Goal: Use online tool/utility: Utilize a website feature to perform a specific function

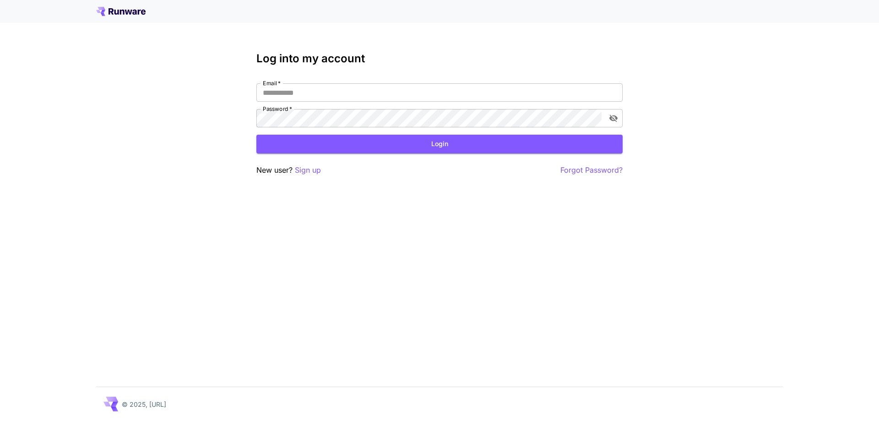
type input "**********"
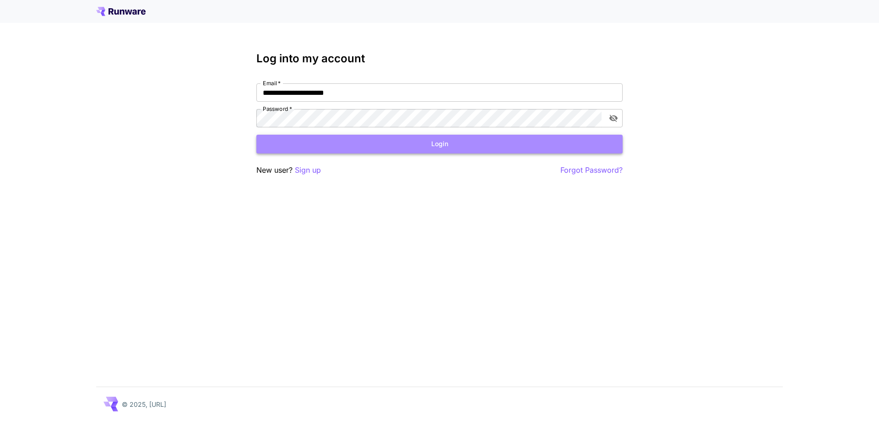
click at [411, 140] on button "Login" at bounding box center [439, 144] width 366 height 19
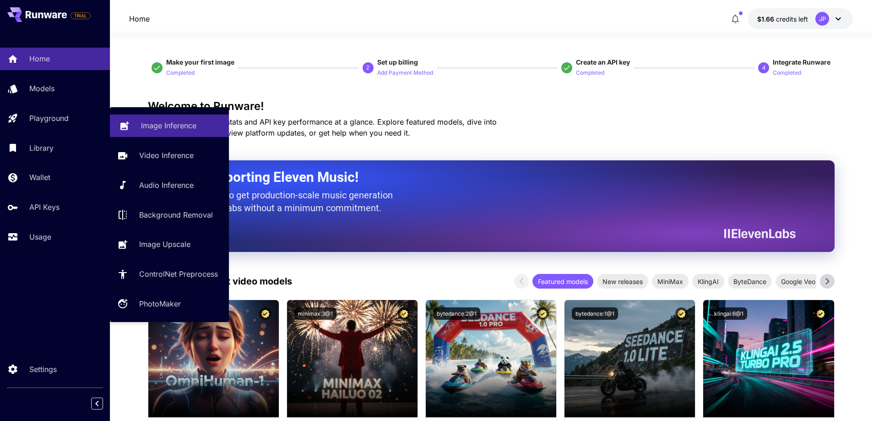
click at [162, 123] on p "Image Inference" at bounding box center [168, 125] width 55 height 11
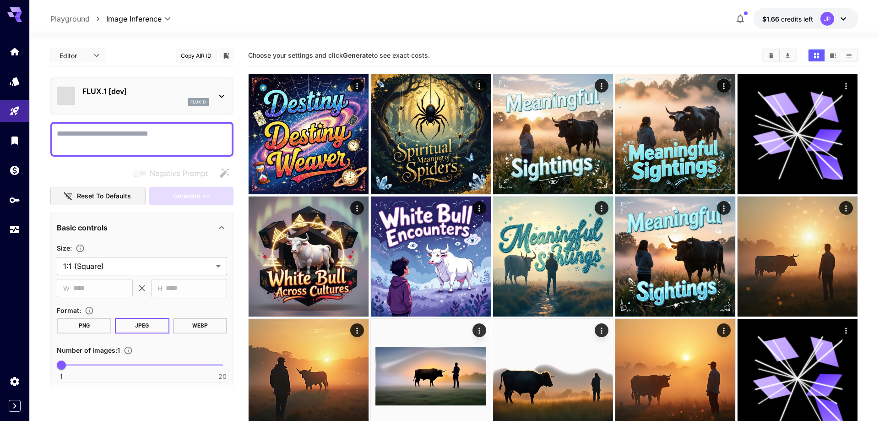
type input "**********"
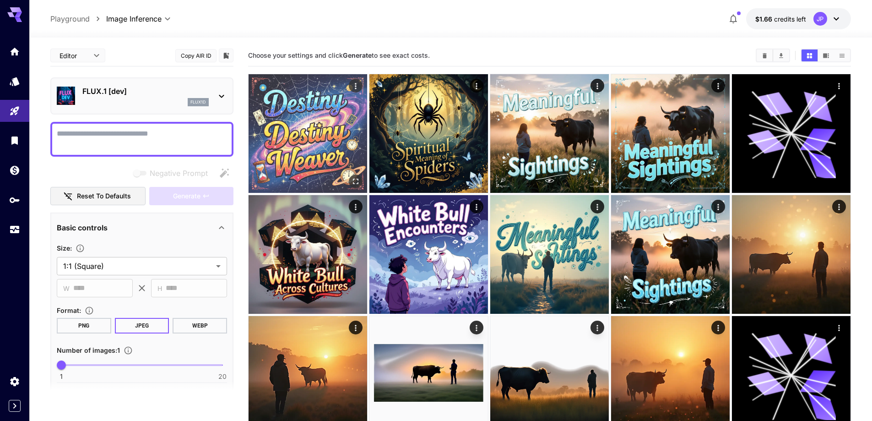
click at [307, 138] on img at bounding box center [307, 133] width 119 height 119
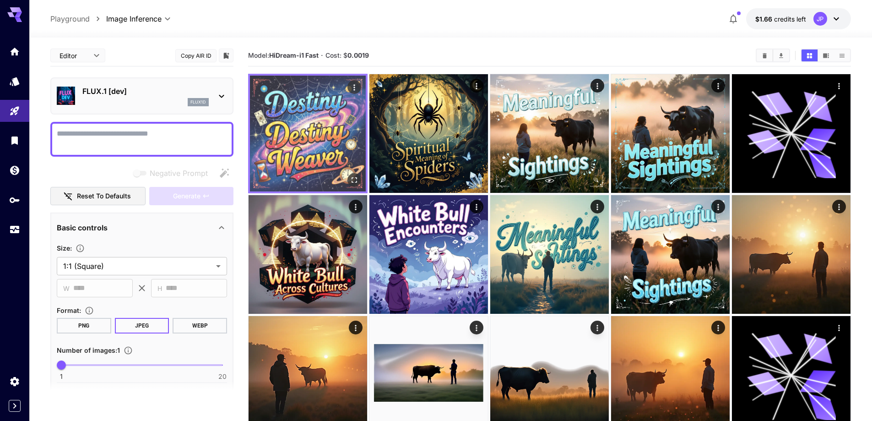
click at [307, 137] on img at bounding box center [308, 134] width 116 height 116
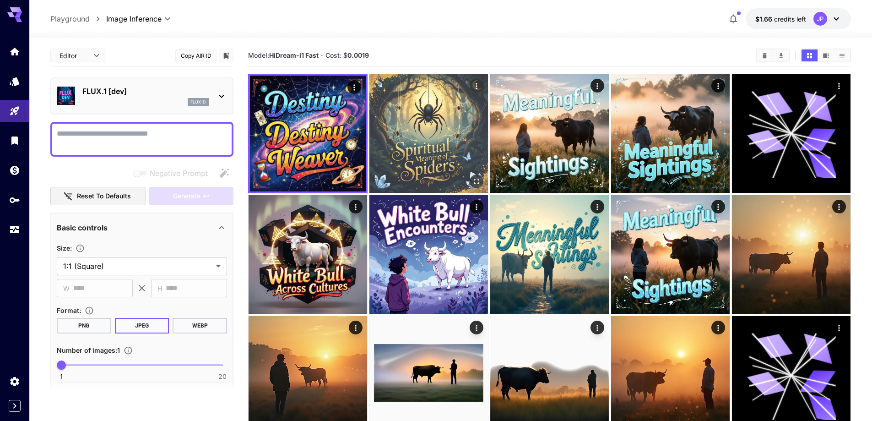
click at [449, 129] on img at bounding box center [428, 133] width 119 height 119
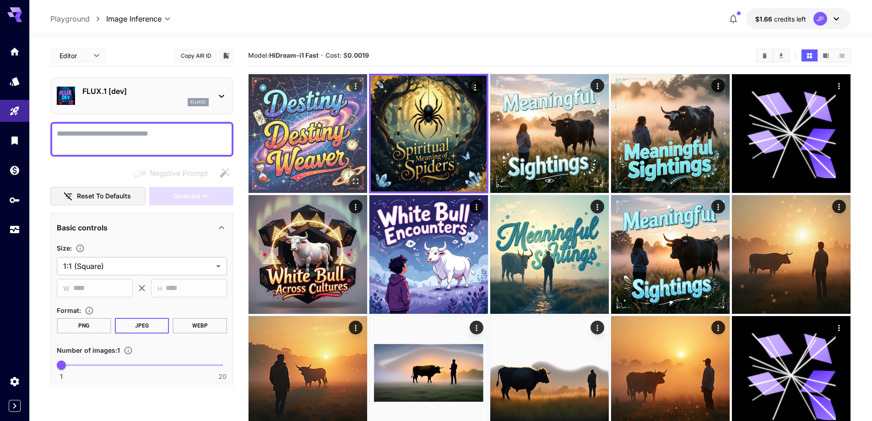
click at [336, 130] on img at bounding box center [307, 133] width 119 height 119
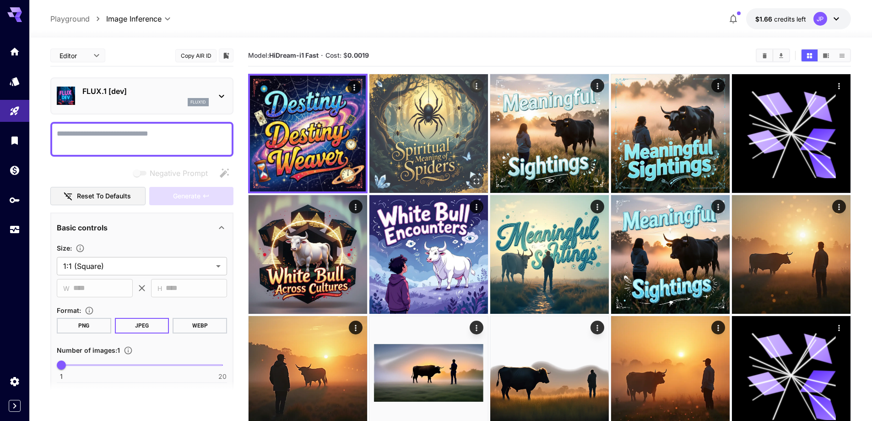
click at [391, 141] on img at bounding box center [428, 133] width 119 height 119
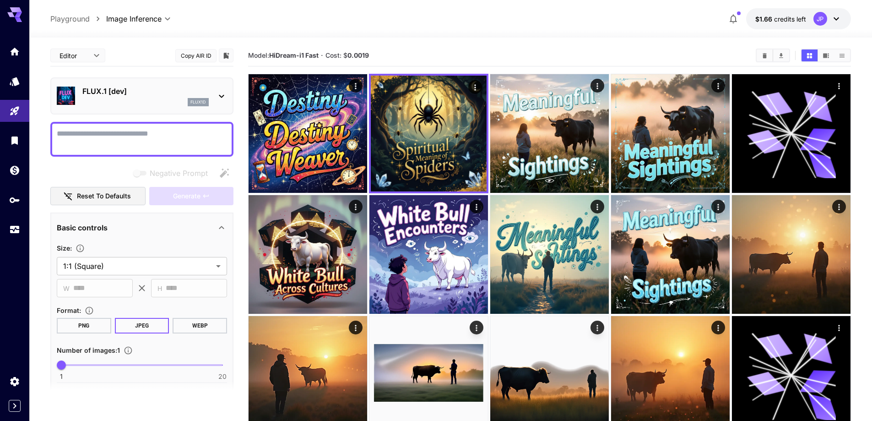
click at [197, 134] on textarea "Negative Prompt" at bounding box center [142, 139] width 170 height 22
click at [221, 99] on icon at bounding box center [221, 96] width 11 height 11
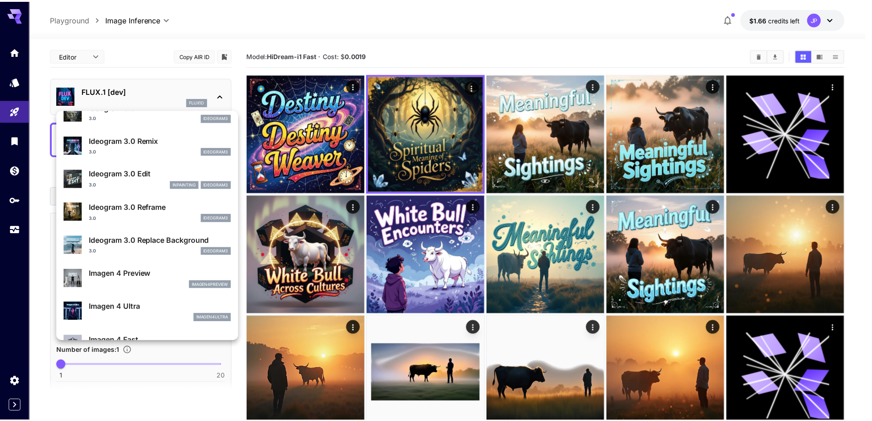
scroll to position [332, 0]
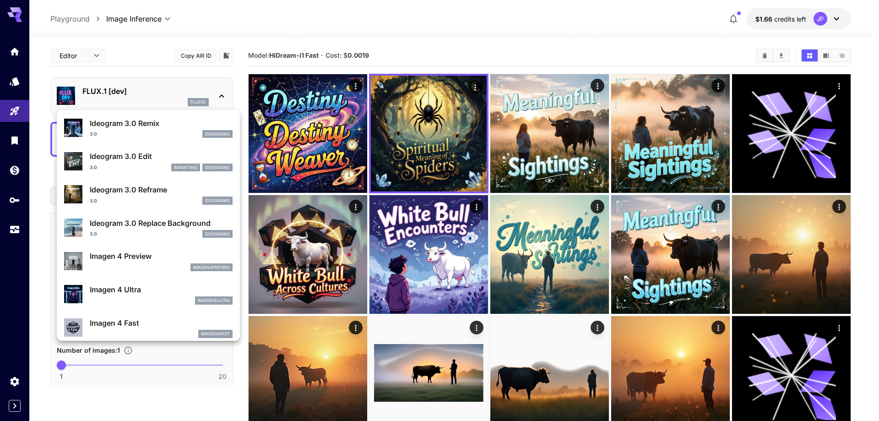
click at [140, 161] on p "Ideogram 3.0 Edit" at bounding box center [161, 156] width 143 height 11
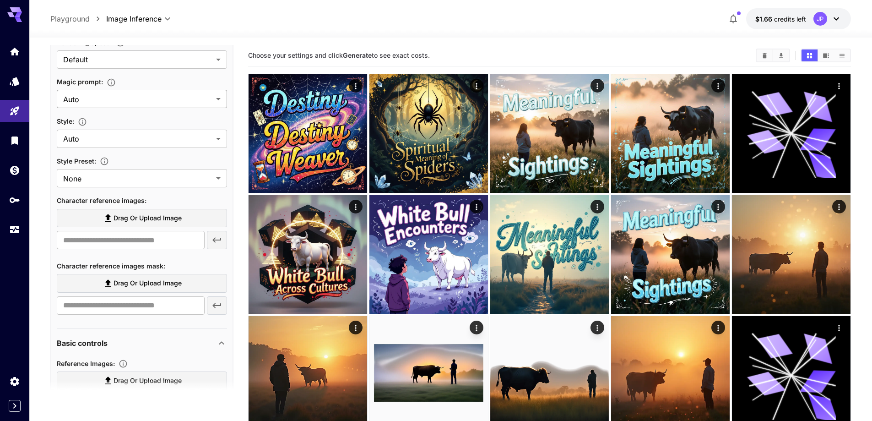
scroll to position [335, 0]
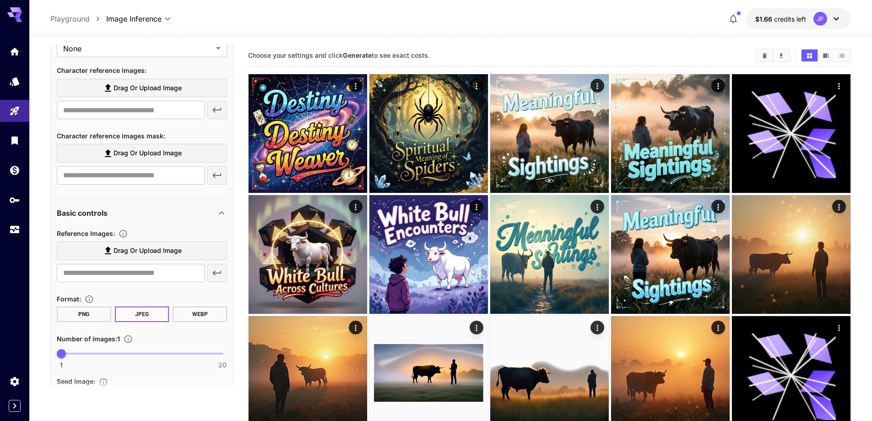
click at [97, 311] on button "PNG" at bounding box center [84, 314] width 54 height 16
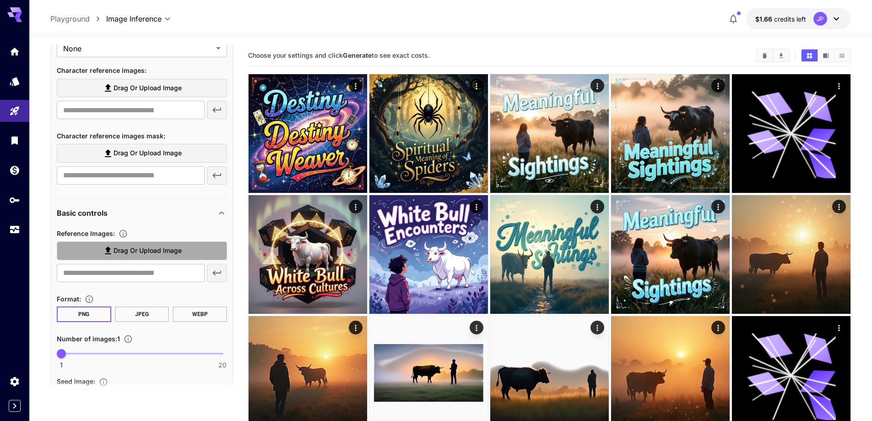
click at [144, 250] on span "Drag or upload image" at bounding box center [147, 250] width 68 height 11
click at [0, 0] on input "Drag or upload image" at bounding box center [0, 0] width 0 height 0
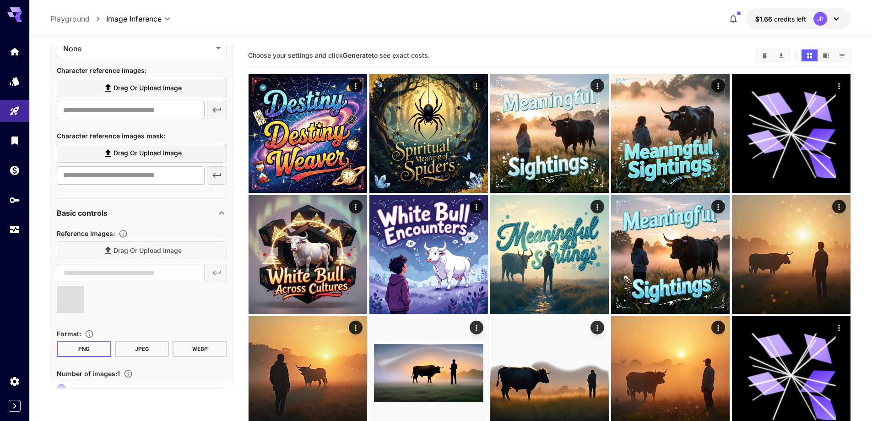
type input "**********"
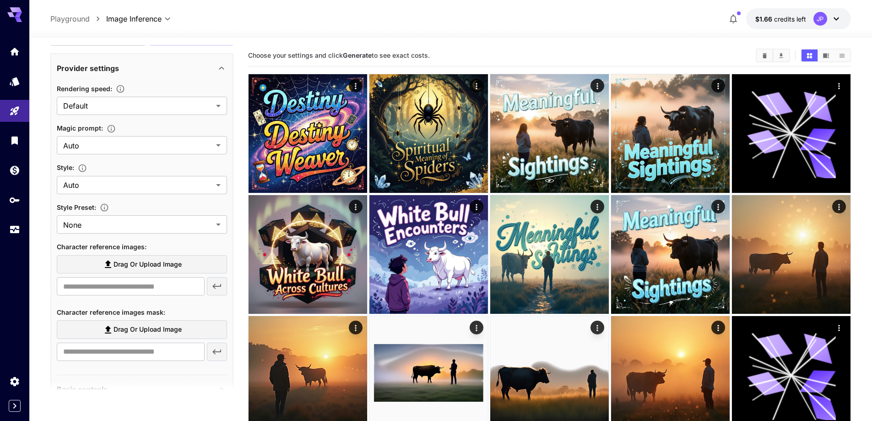
scroll to position [168, 0]
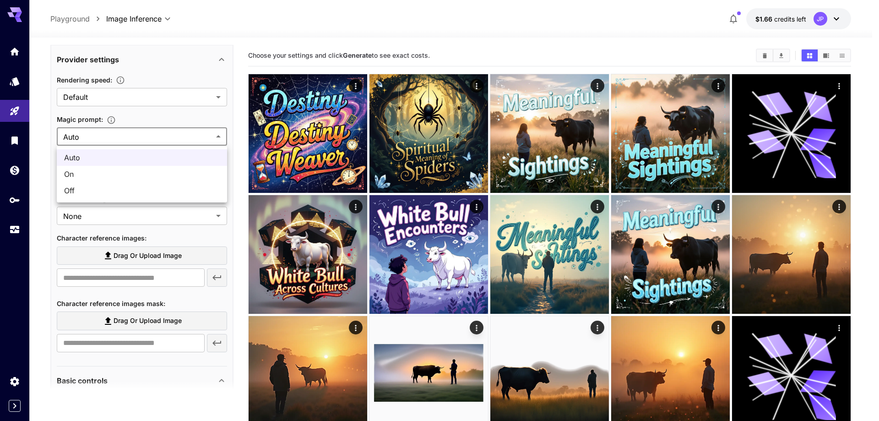
click at [202, 137] on div at bounding box center [439, 210] width 879 height 421
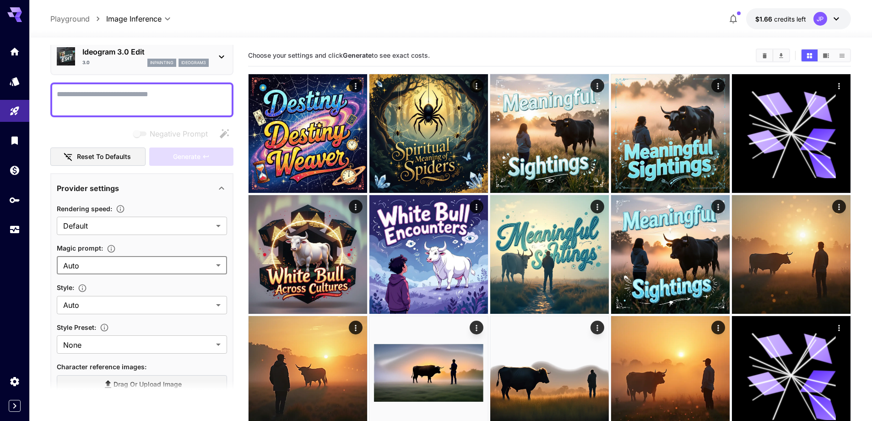
scroll to position [0, 0]
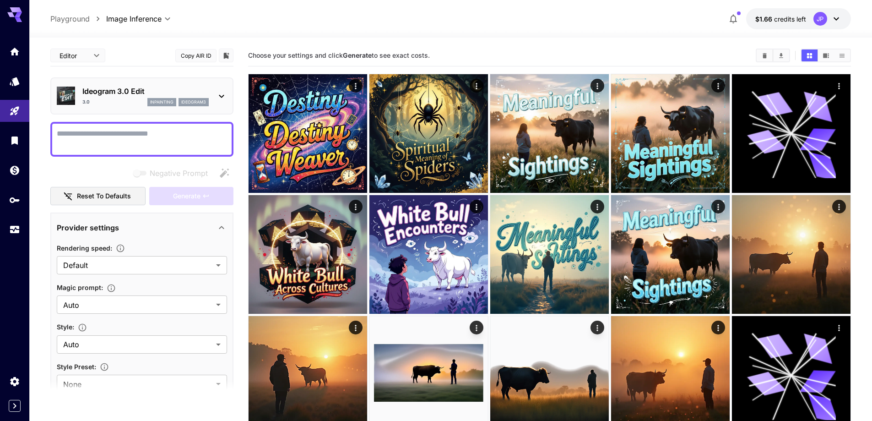
click at [163, 149] on textarea "Negative Prompt" at bounding box center [142, 139] width 170 height 22
click at [167, 143] on textarea "Negative Prompt" at bounding box center [142, 139] width 170 height 22
click at [222, 184] on div "Negative Prompt Reset to defaults Generate" at bounding box center [141, 185] width 183 height 42
click at [222, 177] on icon "button" at bounding box center [224, 172] width 11 height 11
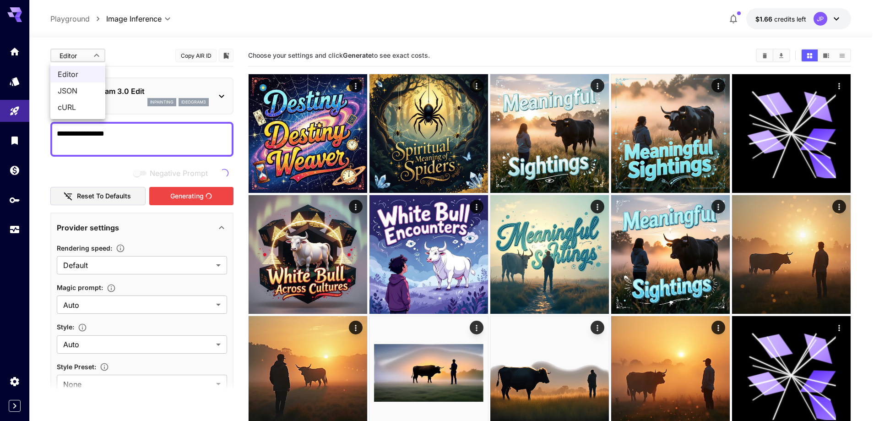
click at [95, 57] on div at bounding box center [439, 210] width 879 height 421
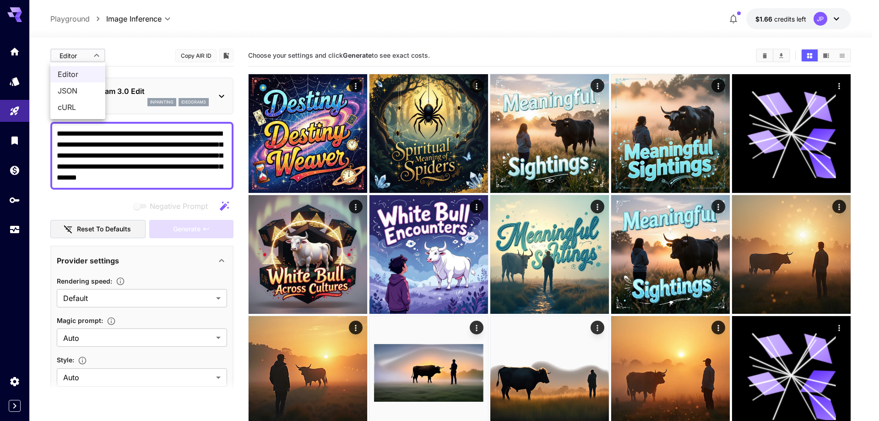
click at [197, 28] on div at bounding box center [439, 210] width 879 height 421
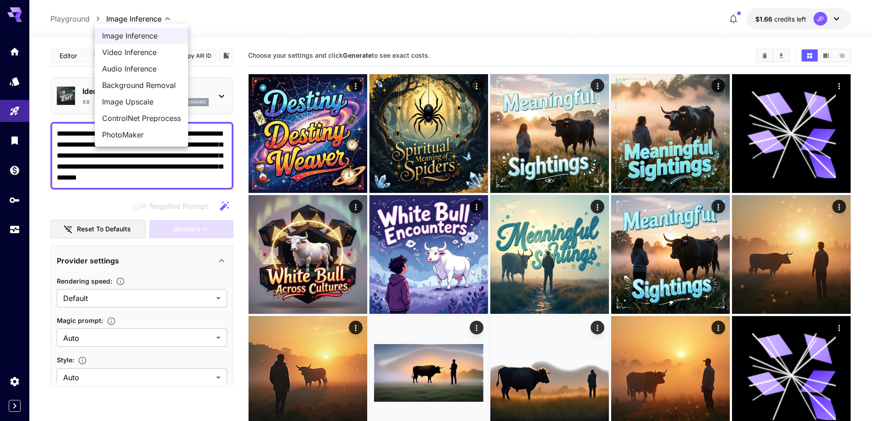
click at [130, 33] on span "Image Inference" at bounding box center [141, 35] width 79 height 11
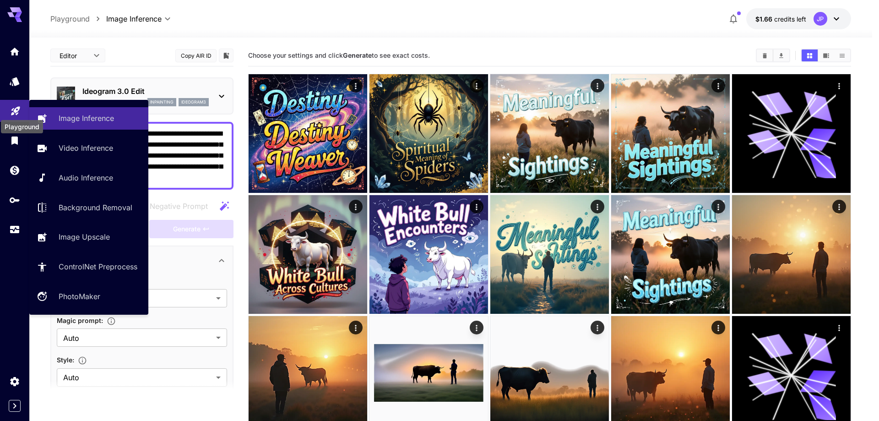
click at [13, 112] on icon "Playground" at bounding box center [15, 108] width 9 height 9
click at [61, 113] on p "Image Inference" at bounding box center [87, 118] width 55 height 11
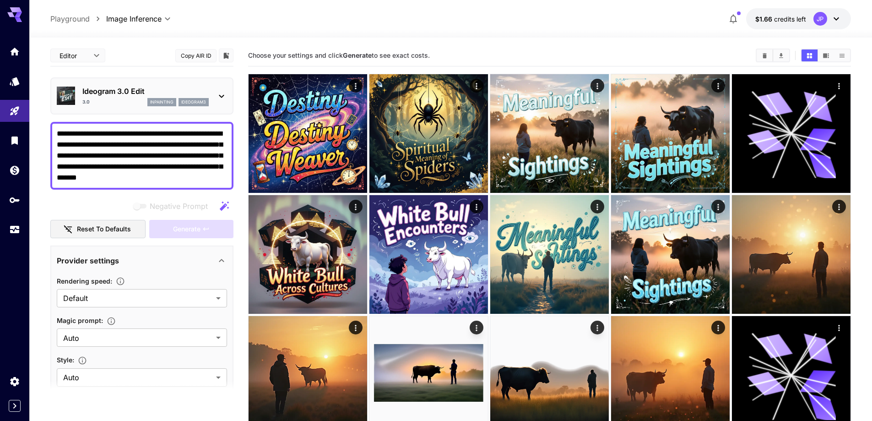
click at [204, 92] on p "Ideogram 3.0 Edit" at bounding box center [145, 91] width 126 height 11
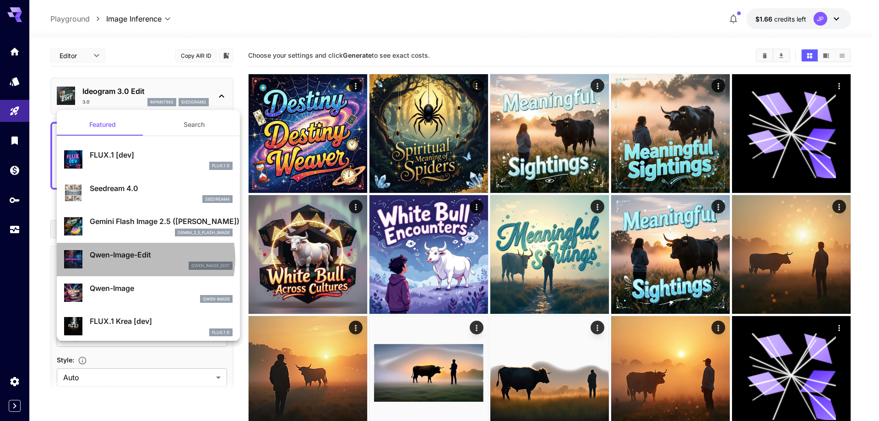
click at [140, 258] on p "Qwen-Image-Edit" at bounding box center [161, 254] width 143 height 11
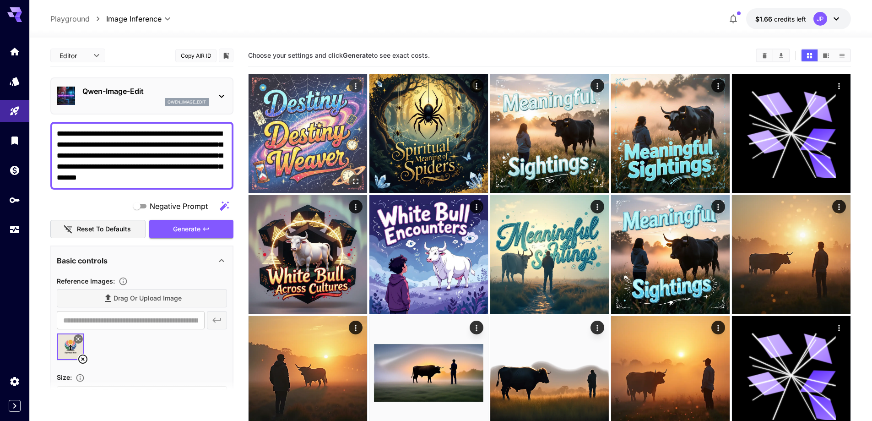
drag, startPoint x: 124, startPoint y: 134, endPoint x: 251, endPoint y: 178, distance: 134.6
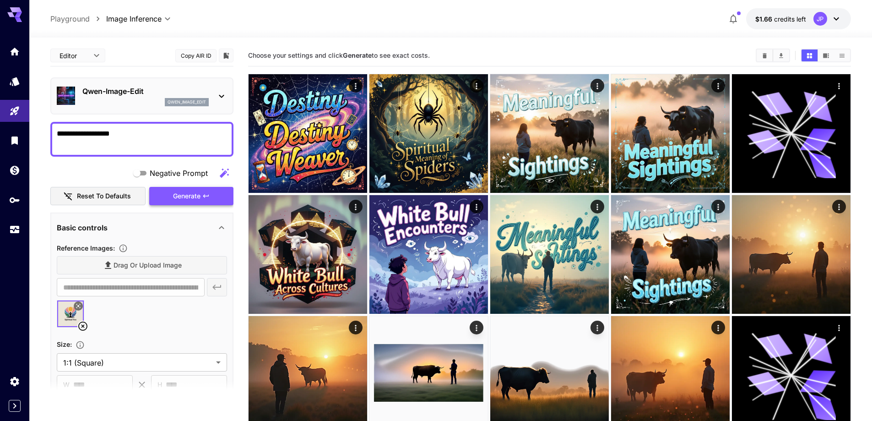
type textarea "**********"
click at [198, 190] on span "Generate" at bounding box center [186, 195] width 27 height 11
